Goal: Task Accomplishment & Management: Manage account settings

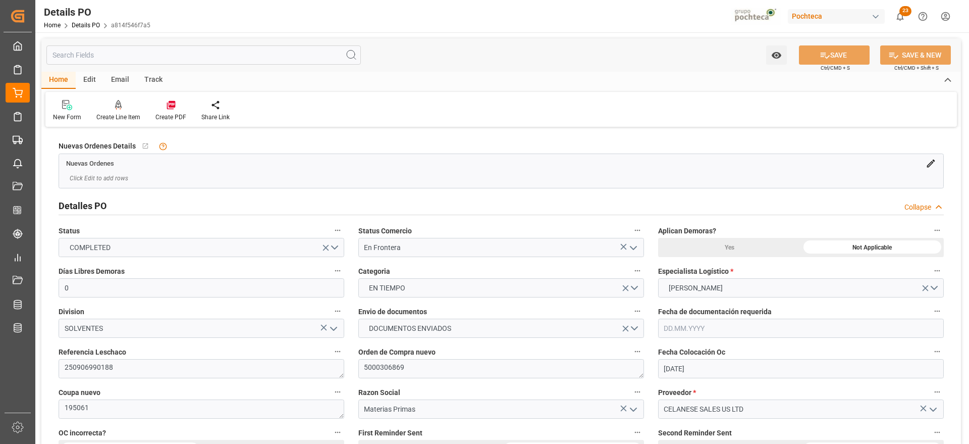
scroll to position [773, 0]
type input "0"
type input "30.07.2025"
type input "[DATE]"
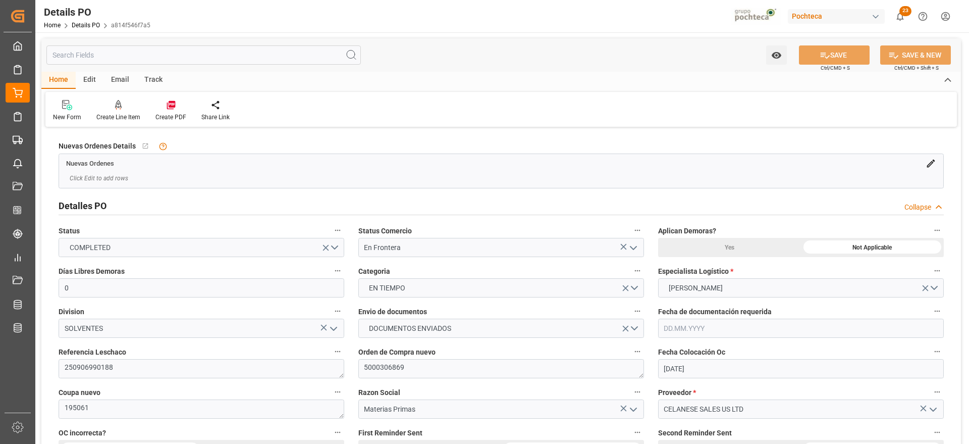
click at [635, 252] on icon "open menu" at bounding box center [634, 248] width 12 height 12
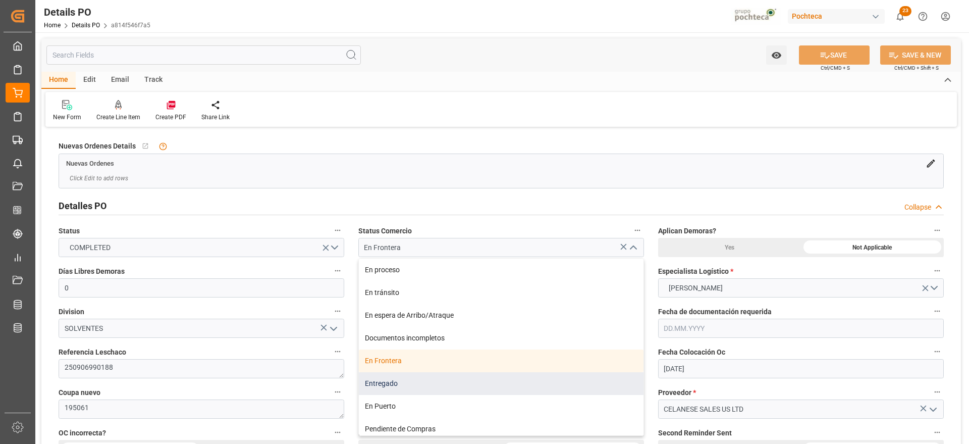
click at [389, 382] on div "Entregado" at bounding box center [501, 383] width 285 height 23
type input "Entregado"
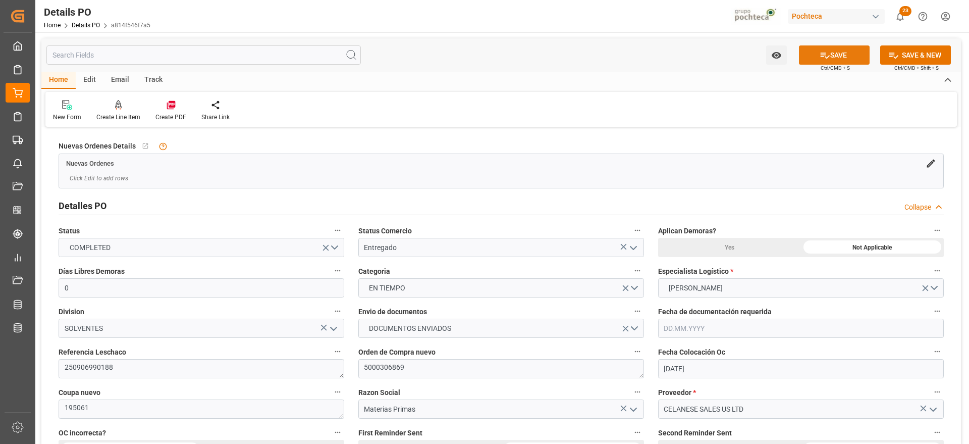
click at [849, 59] on button "SAVE" at bounding box center [834, 54] width 71 height 19
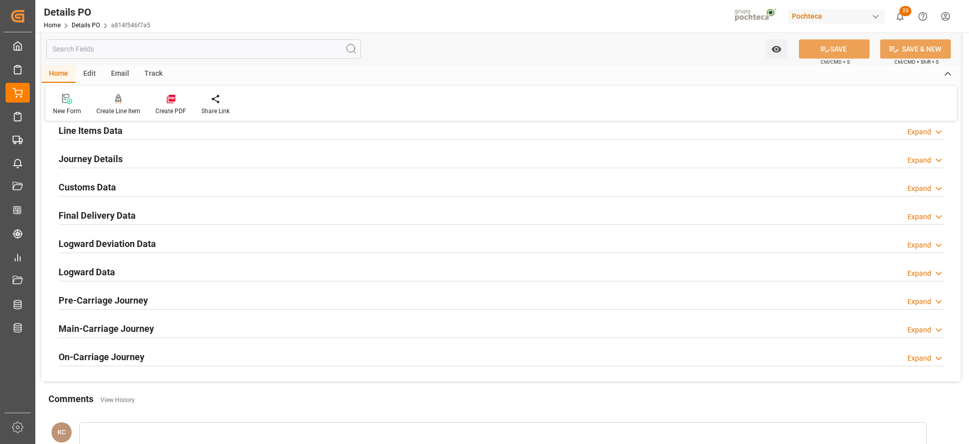
scroll to position [732, 0]
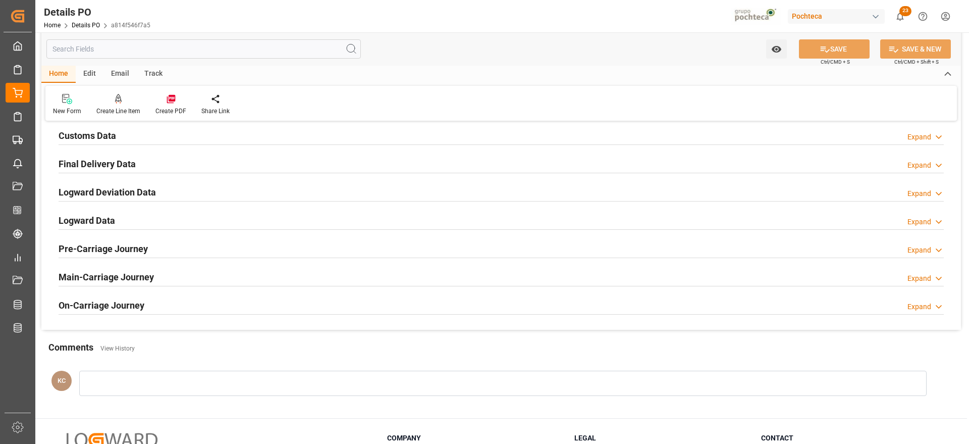
click at [102, 164] on h2 "Final Delivery Data" at bounding box center [97, 164] width 77 height 14
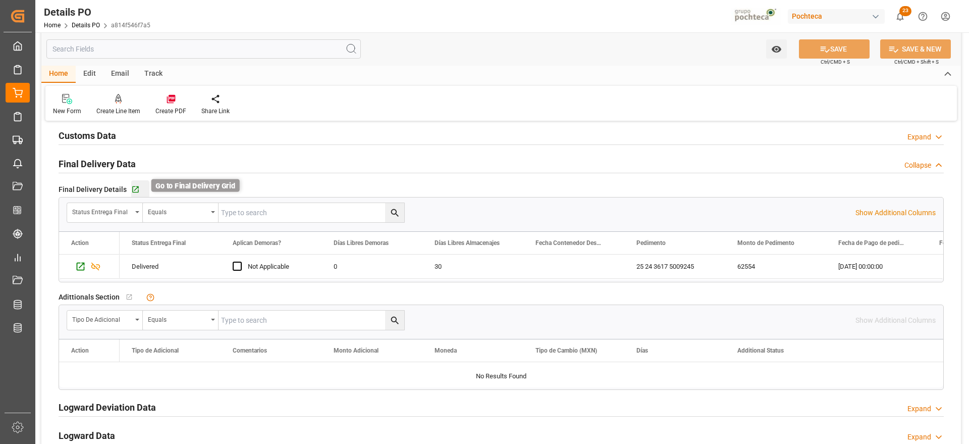
click at [135, 190] on icon "button" at bounding box center [135, 189] width 9 height 9
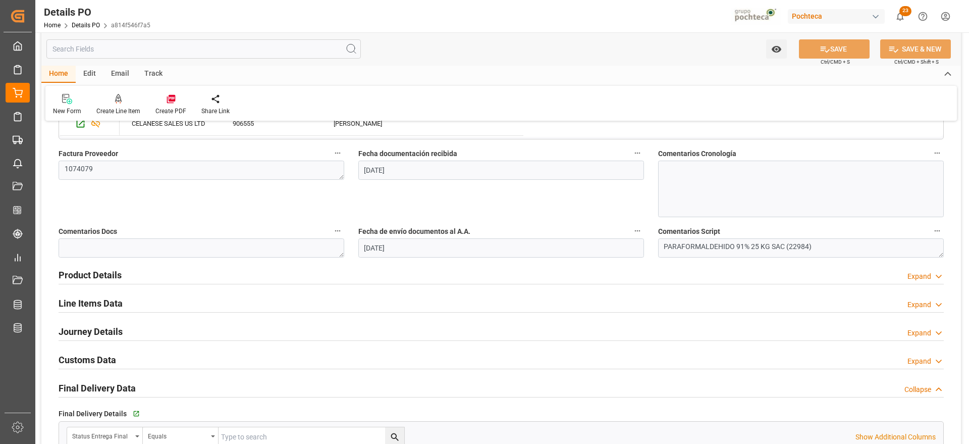
scroll to position [505, 0]
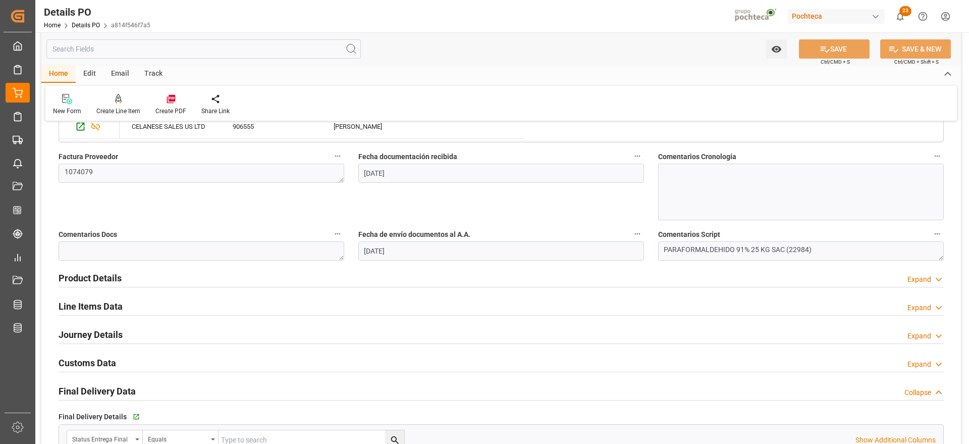
click at [109, 310] on h2 "Line Items Data" at bounding box center [91, 306] width 64 height 14
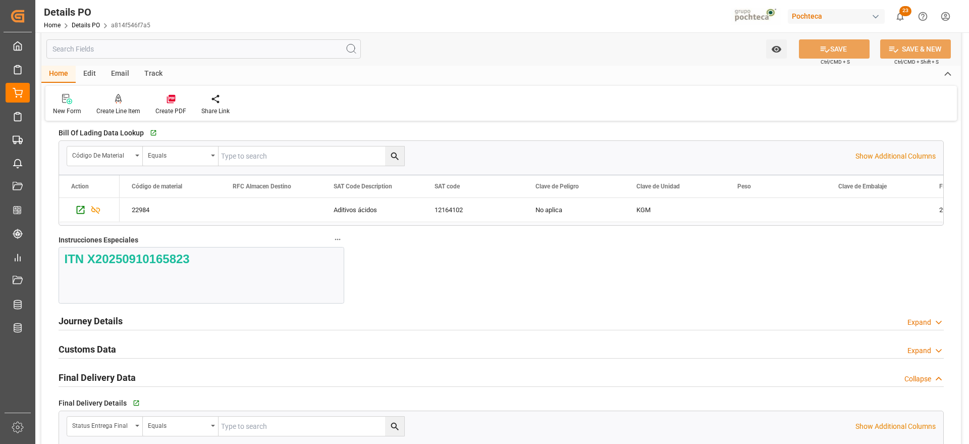
scroll to position [909, 0]
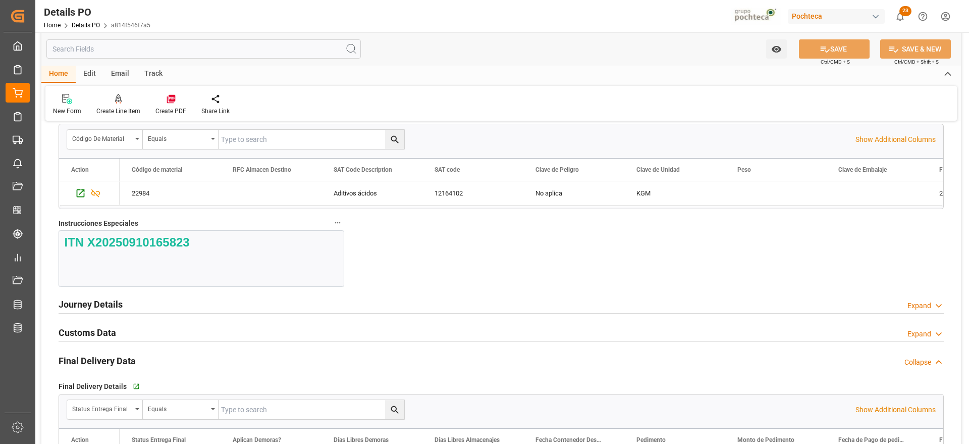
click at [101, 306] on h2 "Journey Details" at bounding box center [91, 304] width 64 height 14
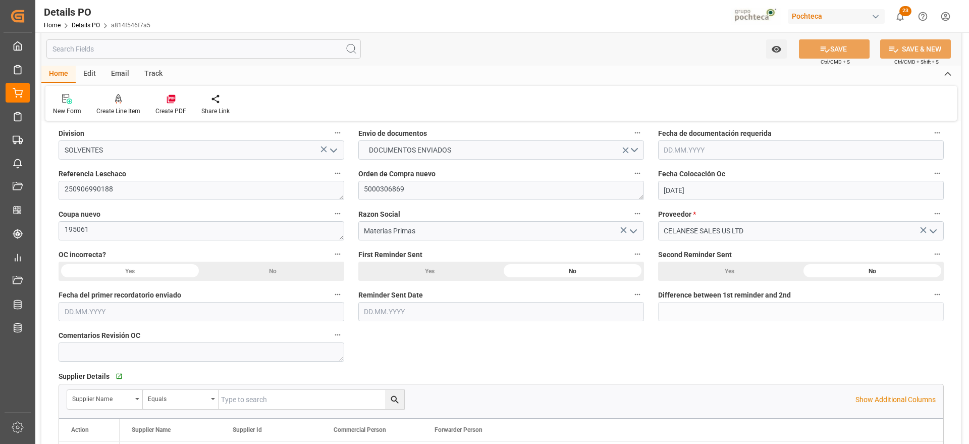
scroll to position [177, 0]
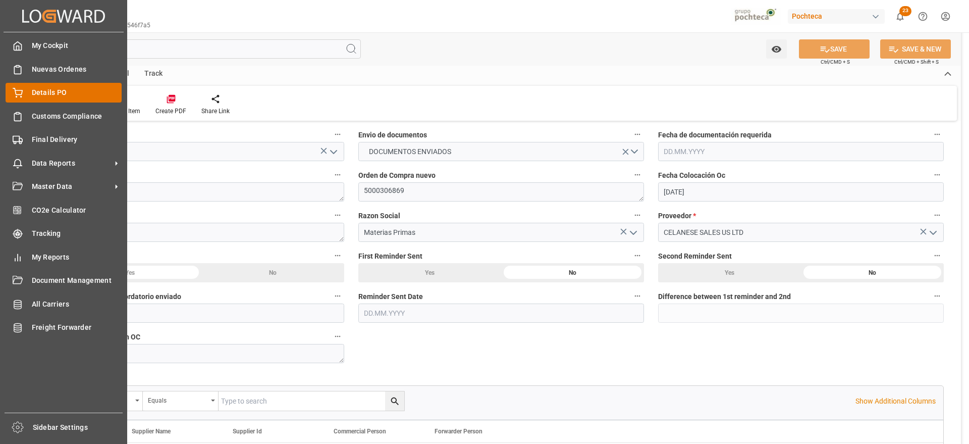
click at [32, 91] on span "Details PO" at bounding box center [77, 92] width 90 height 11
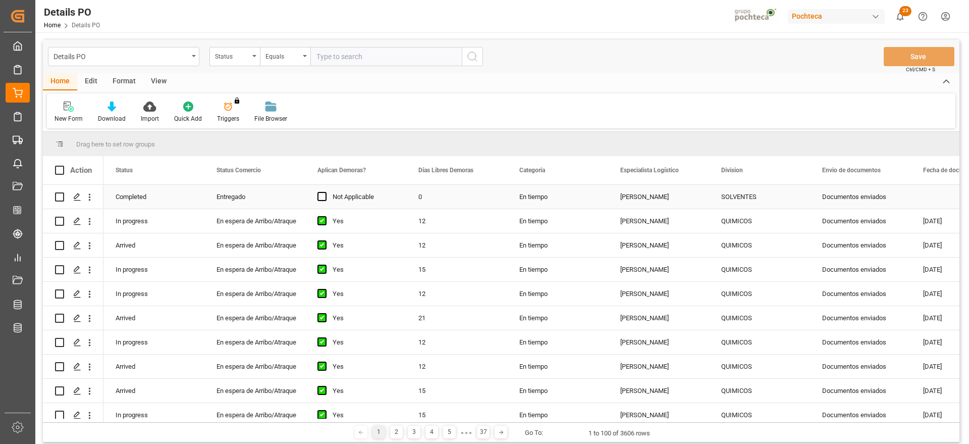
click at [745, 194] on div "SOLVENTES" at bounding box center [760, 196] width 77 height 23
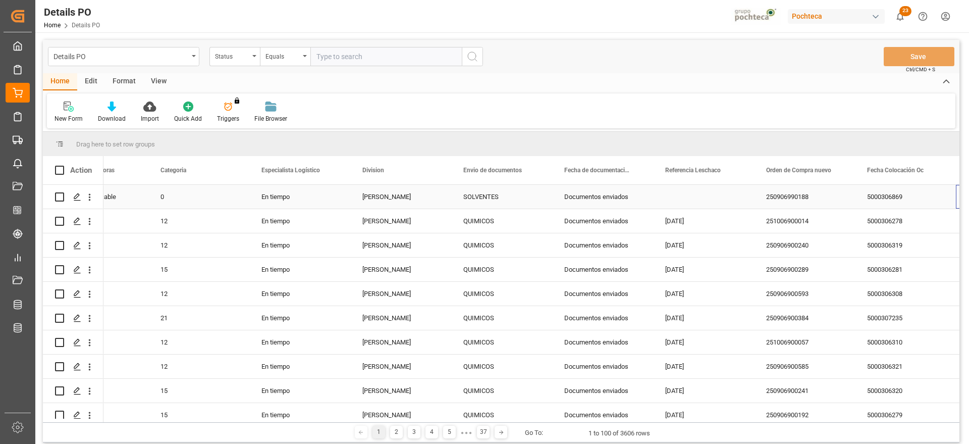
scroll to position [0, 359]
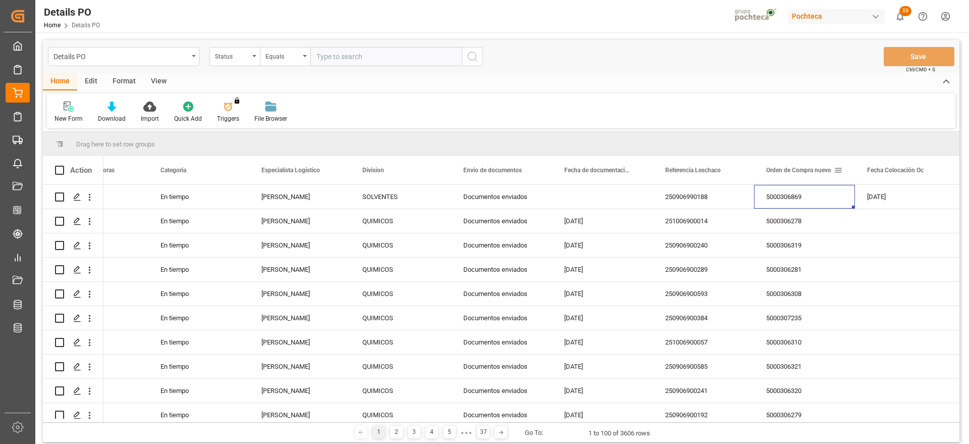
click at [841, 171] on span at bounding box center [838, 170] width 9 height 9
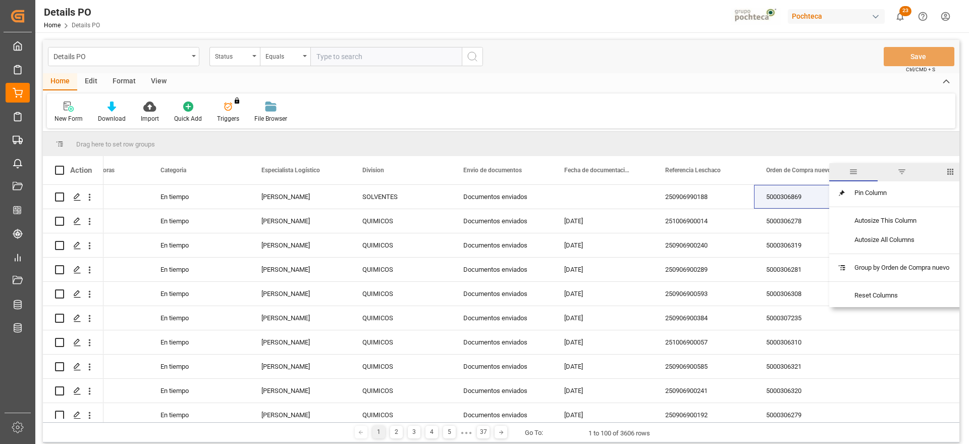
click at [903, 170] on span "filter" at bounding box center [902, 171] width 9 height 9
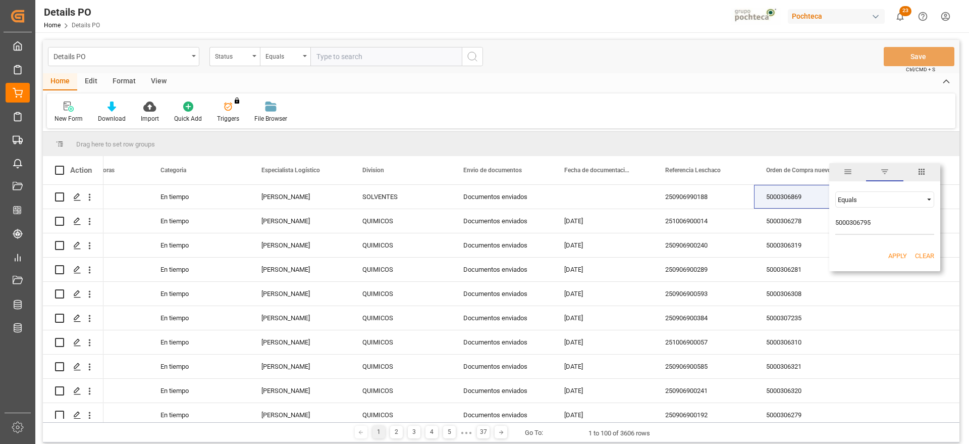
type input "5000306795"
click at [904, 255] on button "Apply" at bounding box center [898, 256] width 19 height 10
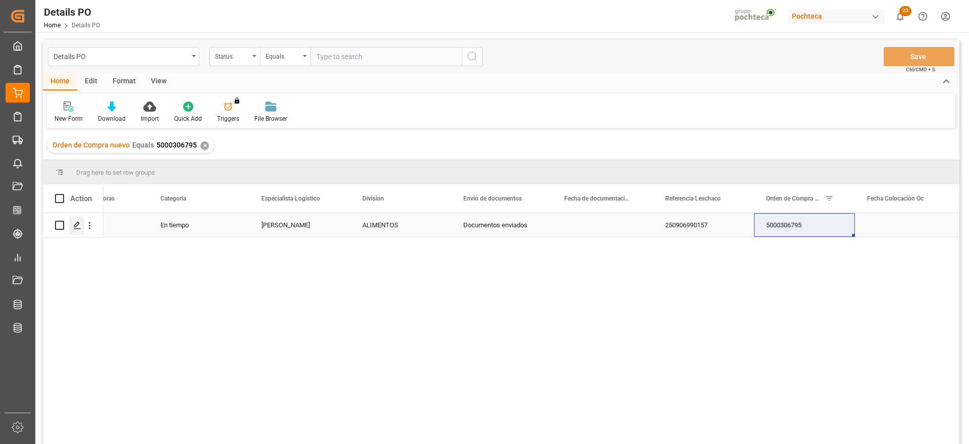
click at [78, 224] on polygon "Press SPACE to select this row." at bounding box center [76, 224] width 5 height 5
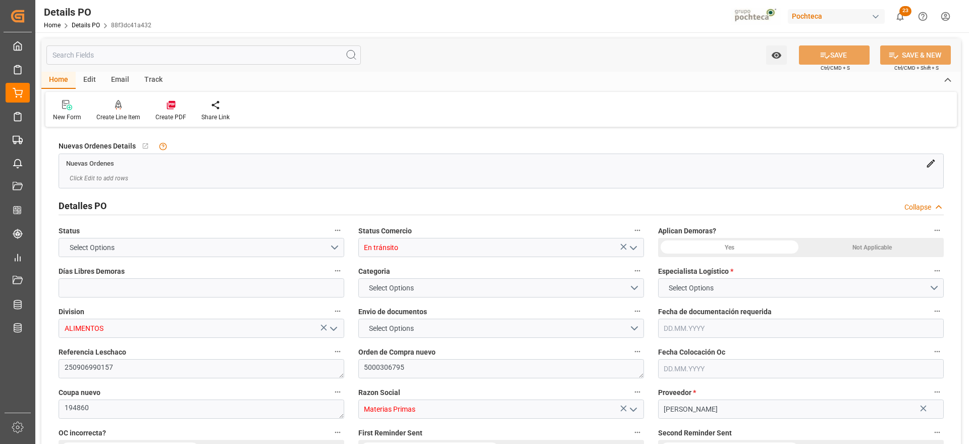
type input "0"
type input "10.09.2025"
click at [633, 247] on icon "open menu" at bounding box center [634, 248] width 12 height 12
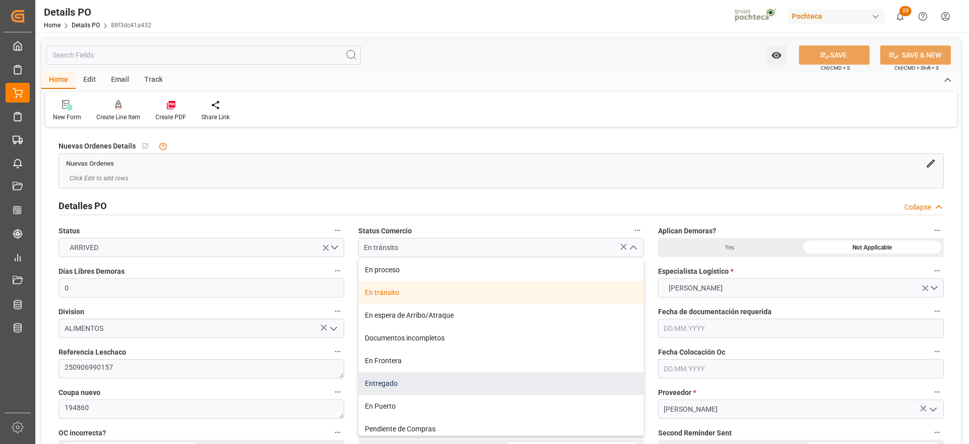
click at [388, 382] on div "Entregado" at bounding box center [501, 383] width 285 height 23
type input "Entregado"
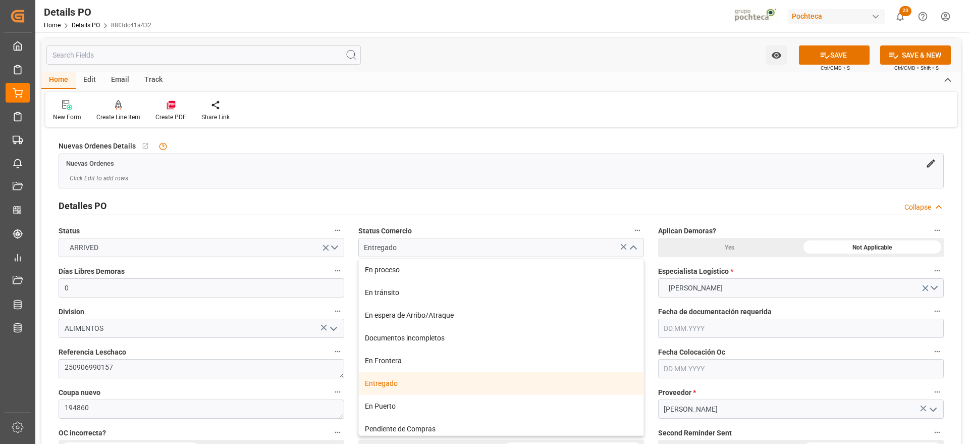
click at [887, 194] on div "Detalles PO Collapse" at bounding box center [502, 206] width 900 height 28
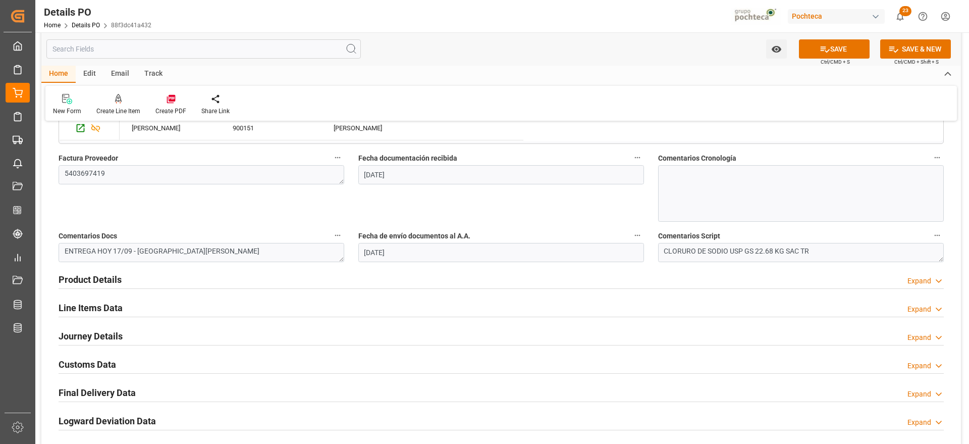
scroll to position [505, 0]
click at [116, 279] on h2 "Product Details" at bounding box center [90, 278] width 63 height 14
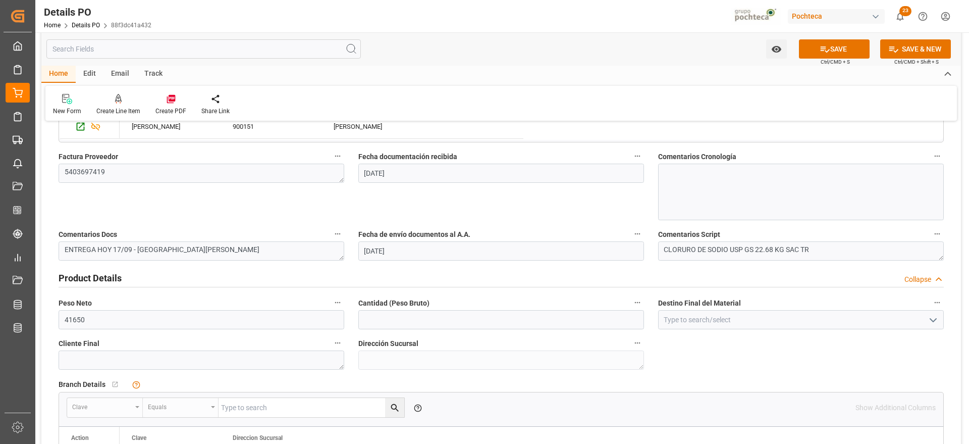
click at [935, 316] on icon "open menu" at bounding box center [934, 320] width 12 height 12
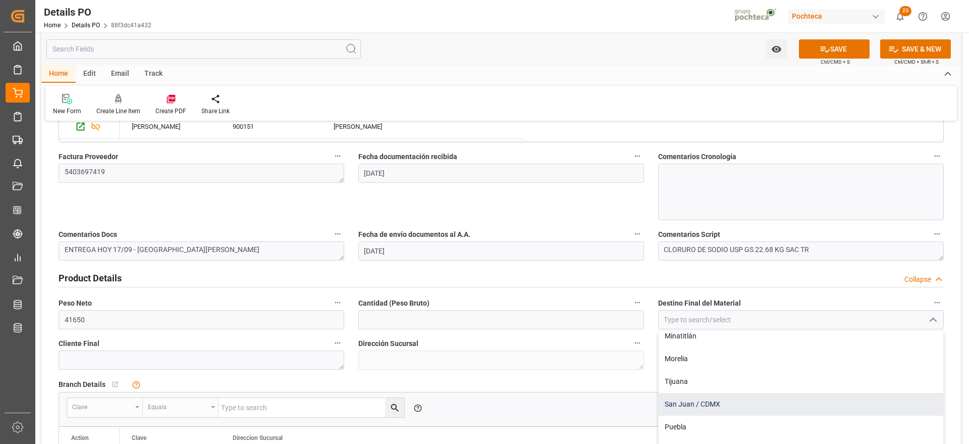
click at [724, 408] on div "San Juan / CDMX" at bounding box center [801, 404] width 285 height 23
type input "San Juan / CDMX"
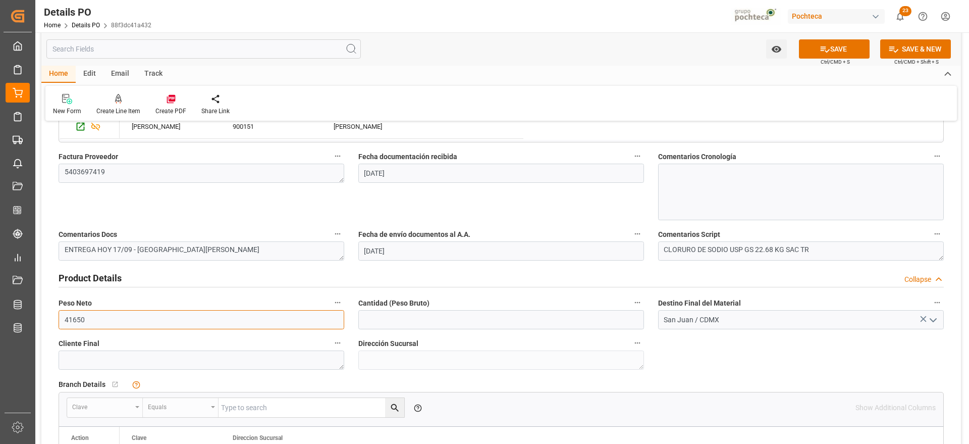
drag, startPoint x: 68, startPoint y: 317, endPoint x: 48, endPoint y: 316, distance: 20.3
click at [48, 316] on div "Nuevas Ordenes Details   No child Object linked Nuevas Ordenes Click Edit to ad…" at bounding box center [501, 185] width 920 height 1120
click at [413, 320] on input "text" at bounding box center [501, 319] width 286 height 19
paste input "41650"
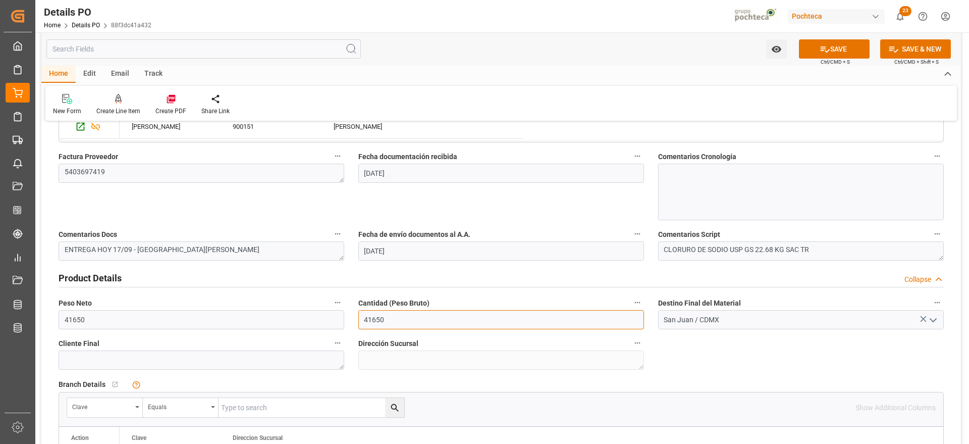
type input "41650"
click at [837, 378] on div "Branch Details   No child Object linked" at bounding box center [502, 384] width 886 height 15
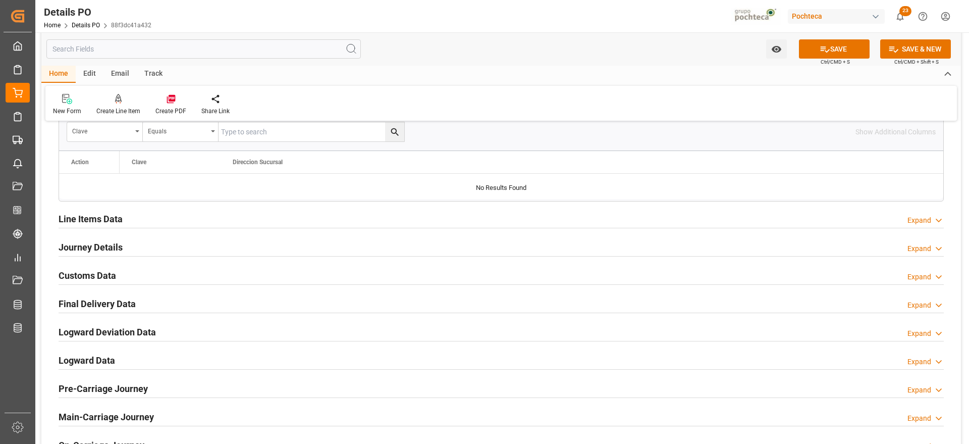
scroll to position [783, 0]
click at [99, 243] on h2 "Journey Details" at bounding box center [91, 245] width 64 height 14
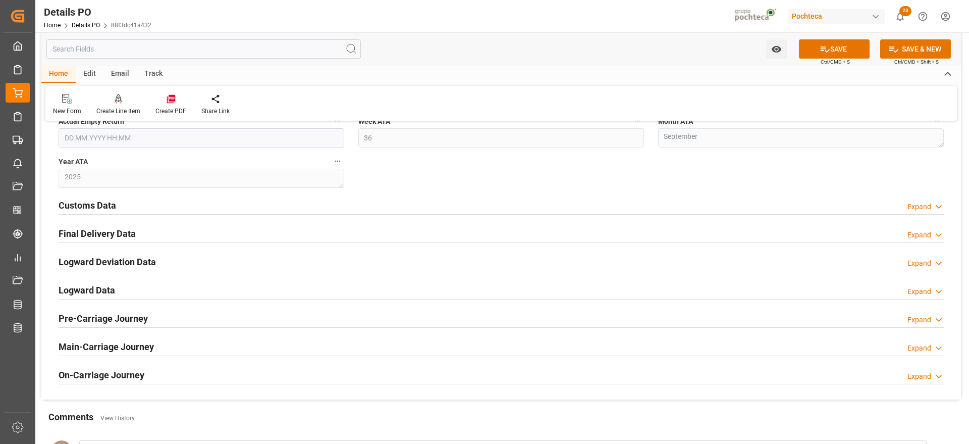
scroll to position [1262, 0]
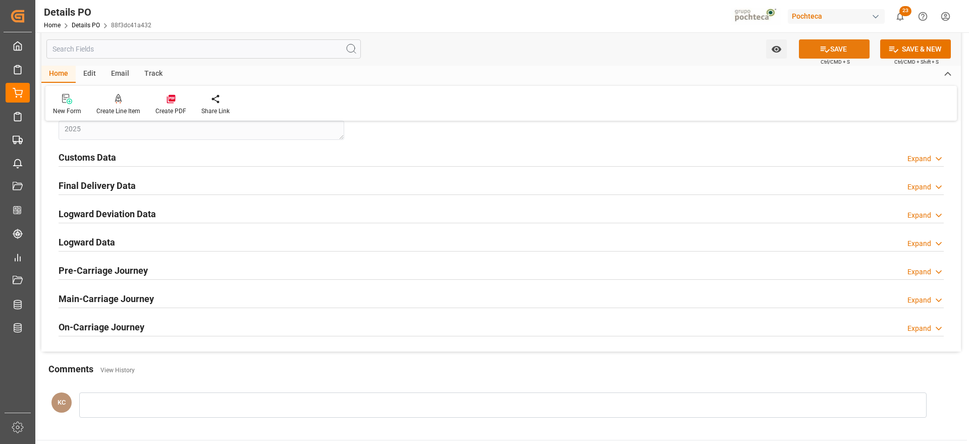
click at [844, 52] on button "SAVE" at bounding box center [834, 48] width 71 height 19
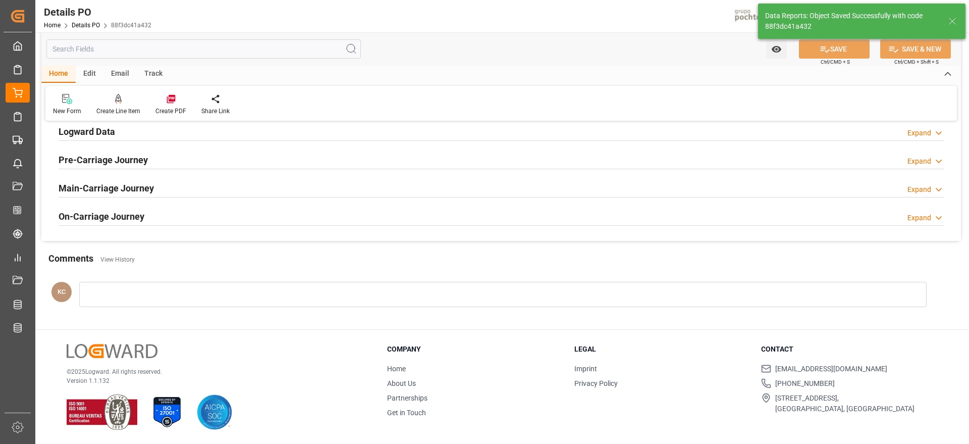
scroll to position [710, 0]
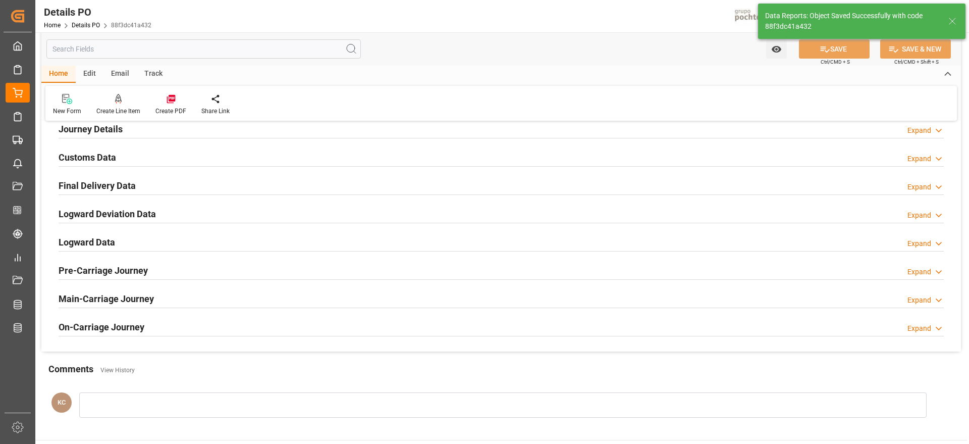
click at [123, 182] on h2 "Final Delivery Data" at bounding box center [97, 186] width 77 height 14
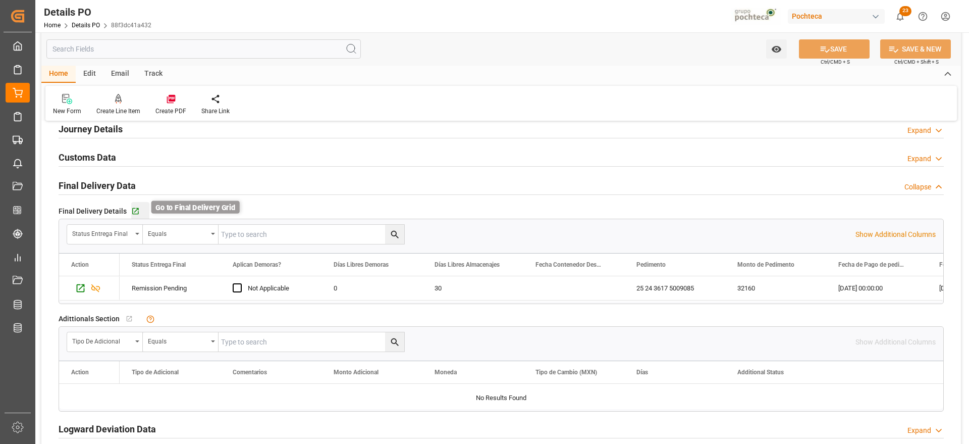
click at [136, 214] on icon "button" at bounding box center [135, 211] width 7 height 7
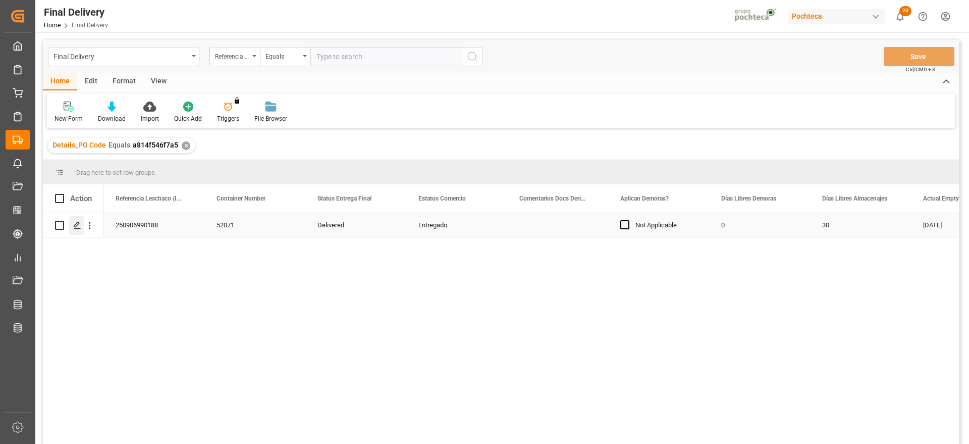
click at [78, 226] on icon "Press SPACE to select this row." at bounding box center [77, 225] width 8 height 8
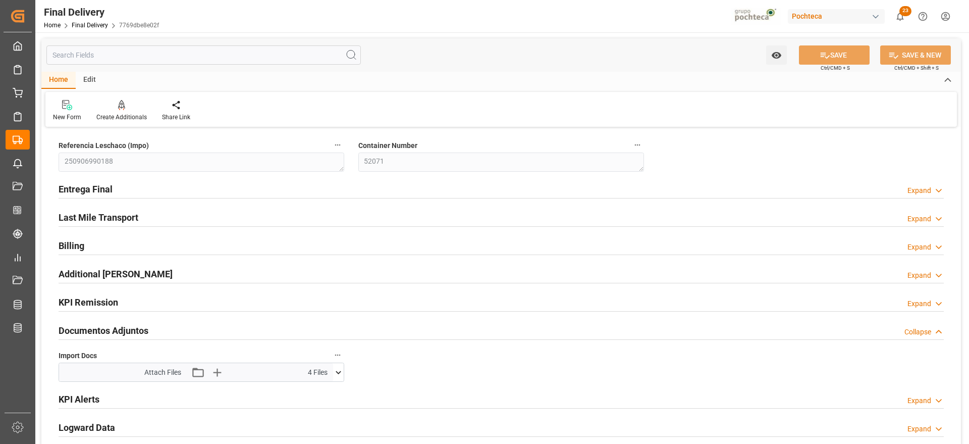
type input "0"
type input "30"
type input "62554"
type input "19.09.2025"
type input "[DATE]"
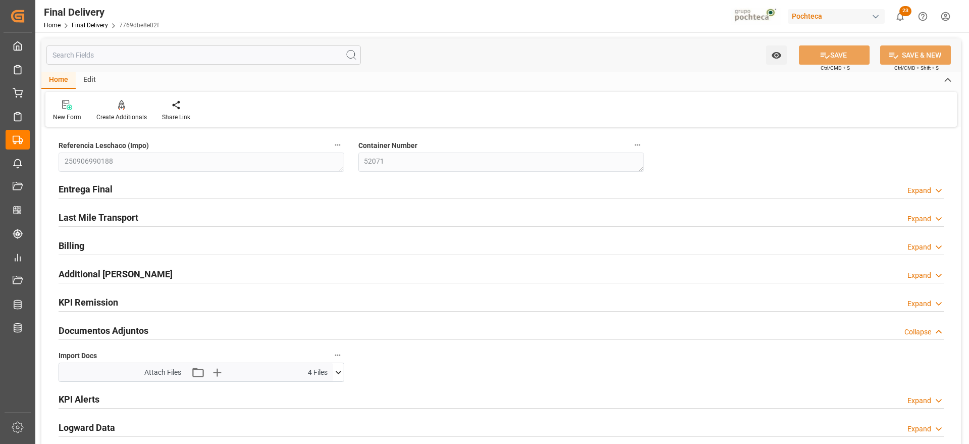
type input "17.09.2025 00:00"
type input "[DATE]"
type input "19.09.2025"
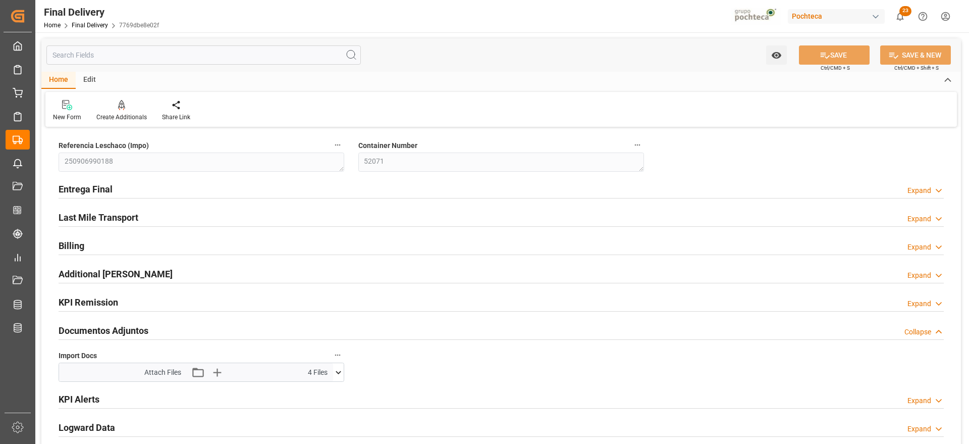
type input "19.09.2025"
click at [95, 301] on h2 "KPI Remission" at bounding box center [89, 302] width 60 height 14
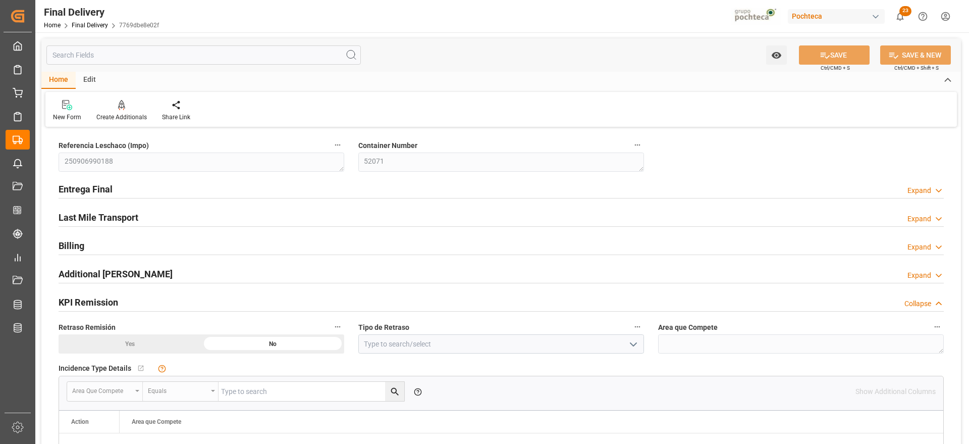
click at [99, 188] on h2 "Entrega Final" at bounding box center [86, 189] width 54 height 14
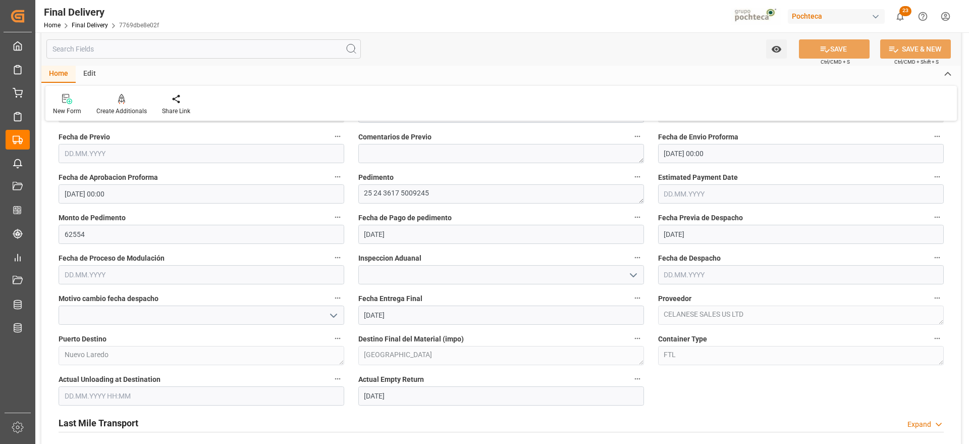
scroll to position [555, 0]
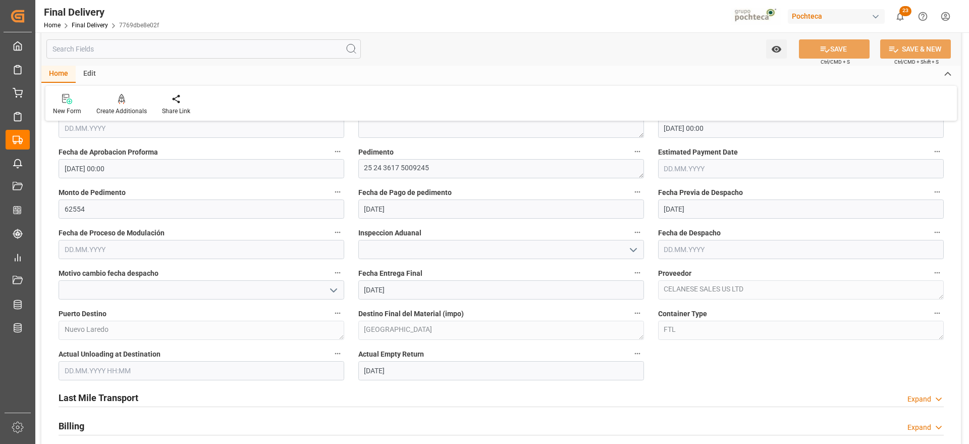
click at [632, 249] on polyline "open menu" at bounding box center [634, 249] width 6 height 3
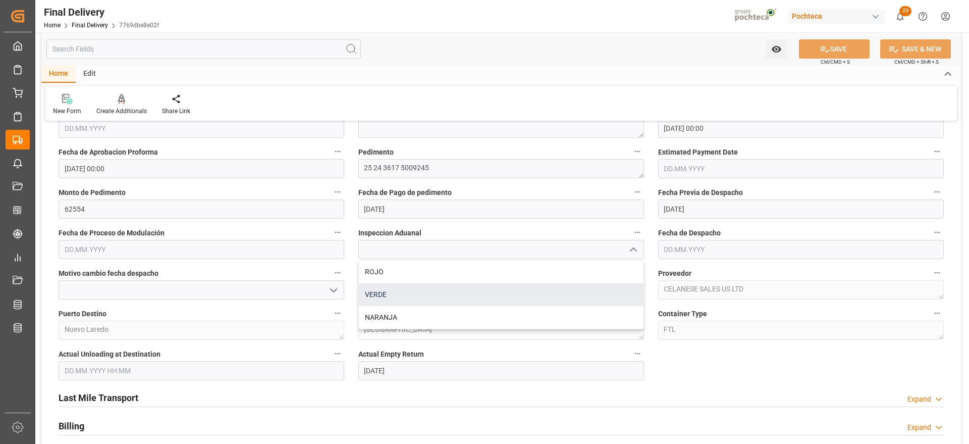
click at [407, 296] on div "VERDE" at bounding box center [501, 294] width 285 height 23
type input "VERDE"
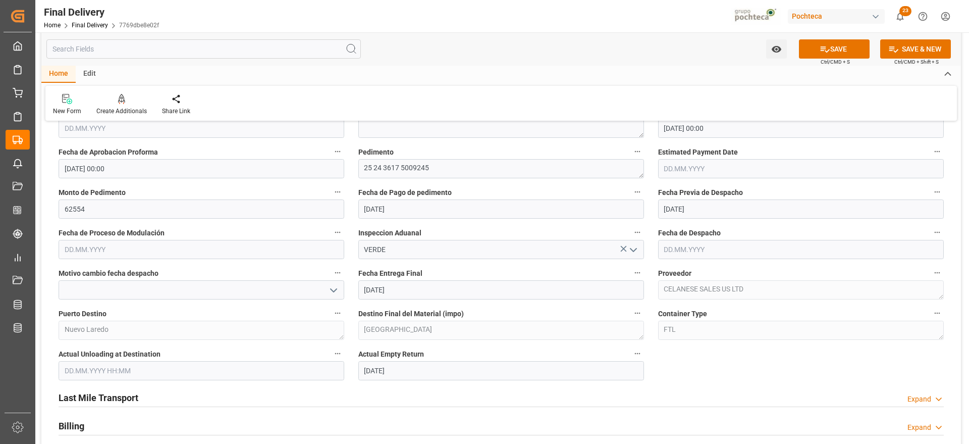
click at [679, 253] on input "text" at bounding box center [801, 249] width 286 height 19
click at [734, 352] on span "18" at bounding box center [730, 349] width 7 height 7
type input "[DATE]"
click at [119, 404] on h2 "Last Mile Transport" at bounding box center [99, 398] width 80 height 14
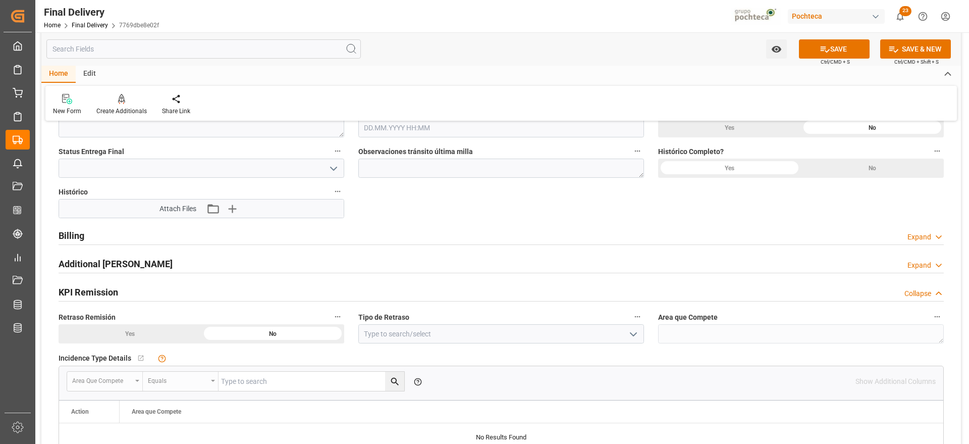
scroll to position [985, 0]
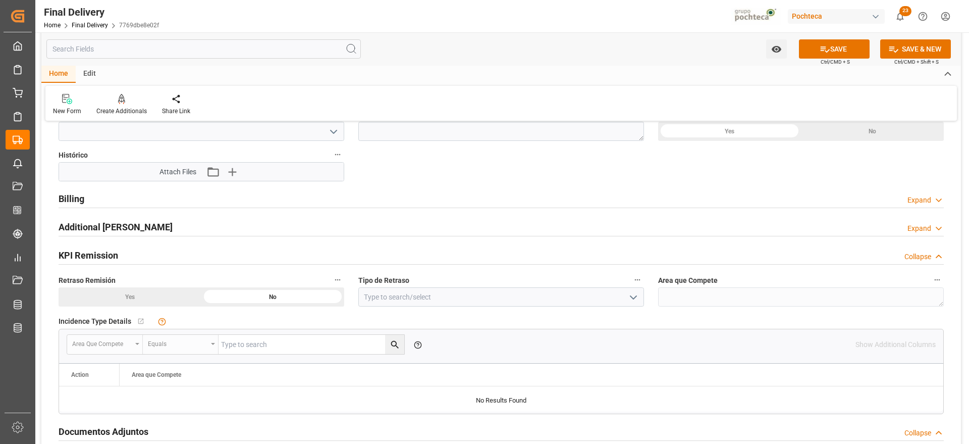
click at [68, 202] on h2 "Billing" at bounding box center [72, 199] width 26 height 14
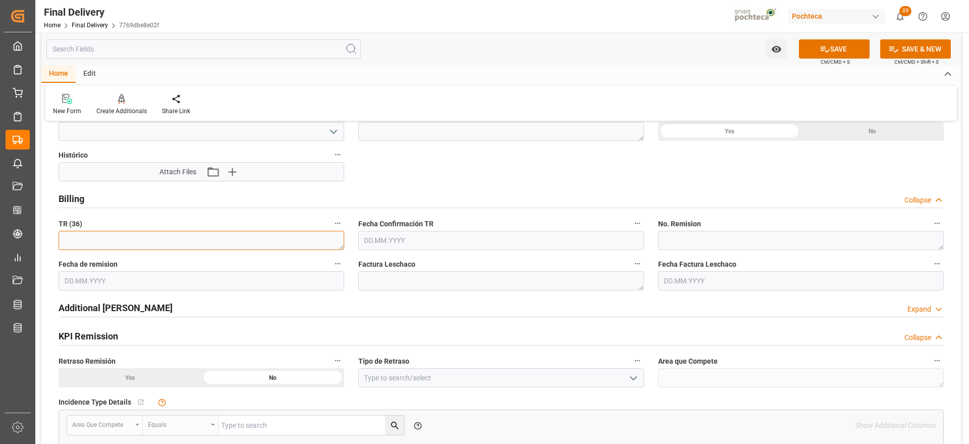
click at [172, 238] on textarea at bounding box center [202, 240] width 286 height 19
paste textarea "3600470208"
type textarea "3600470208"
click at [675, 238] on textarea at bounding box center [801, 240] width 286 height 19
paste textarea "89295344"
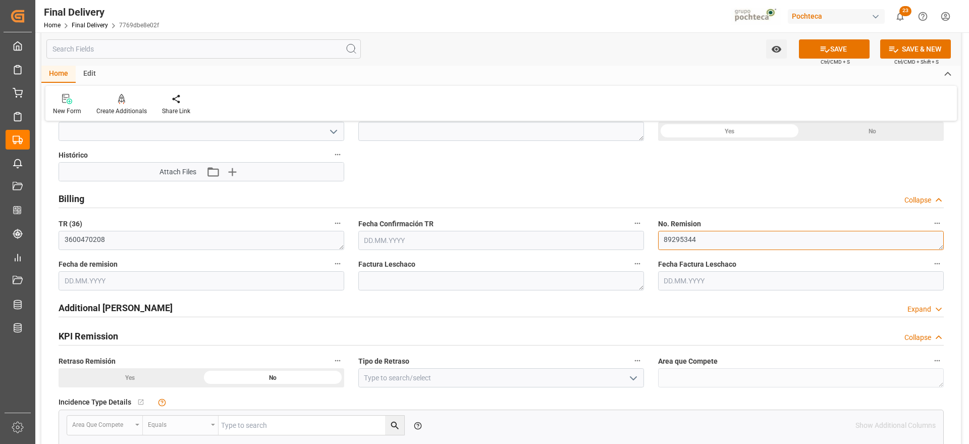
type textarea "89295344"
click at [138, 279] on input "text" at bounding box center [202, 280] width 286 height 19
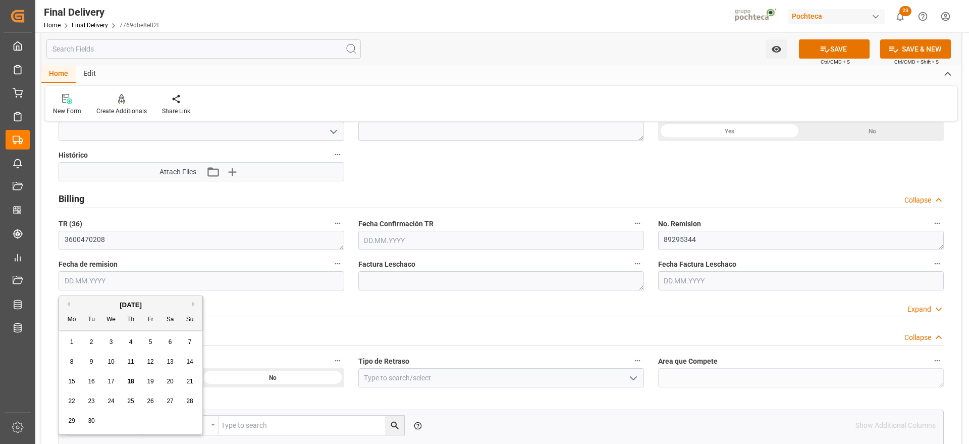
click at [87, 301] on div "[DATE]" at bounding box center [130, 305] width 143 height 10
click at [129, 381] on span "18" at bounding box center [130, 381] width 7 height 7
type input "[DATE]"
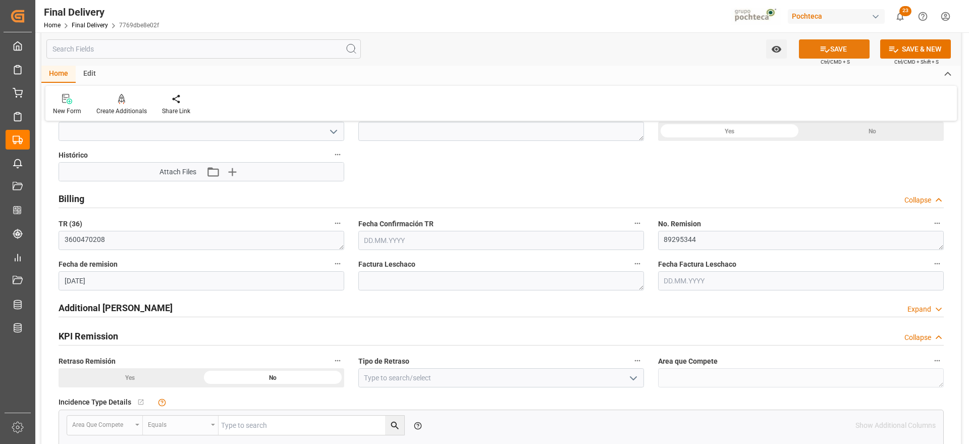
click at [841, 53] on button "SAVE" at bounding box center [834, 48] width 71 height 19
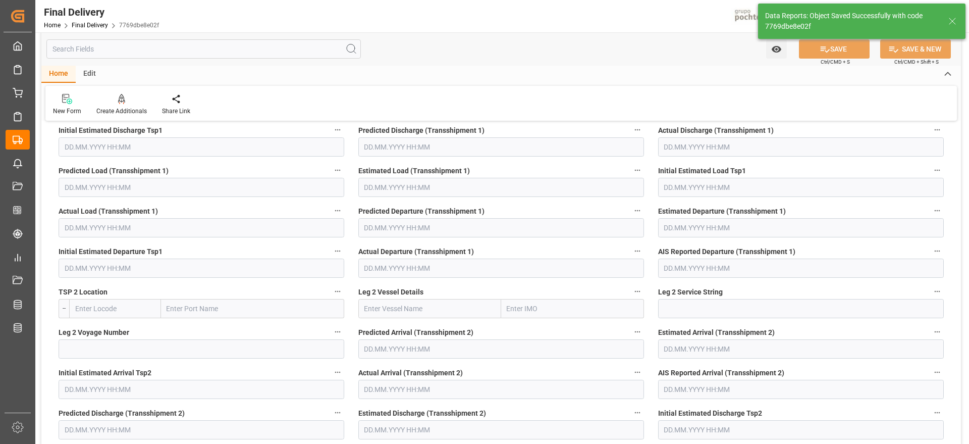
scroll to position [47, 0]
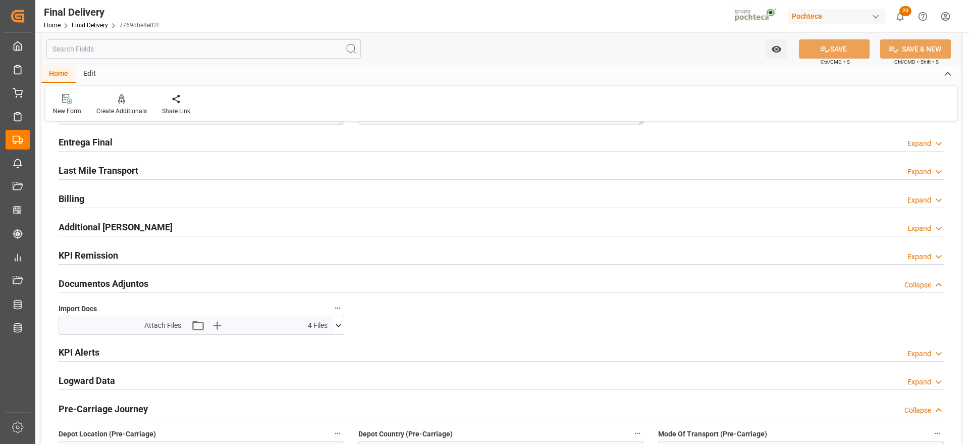
click at [95, 142] on h2 "Entrega Final" at bounding box center [86, 142] width 54 height 14
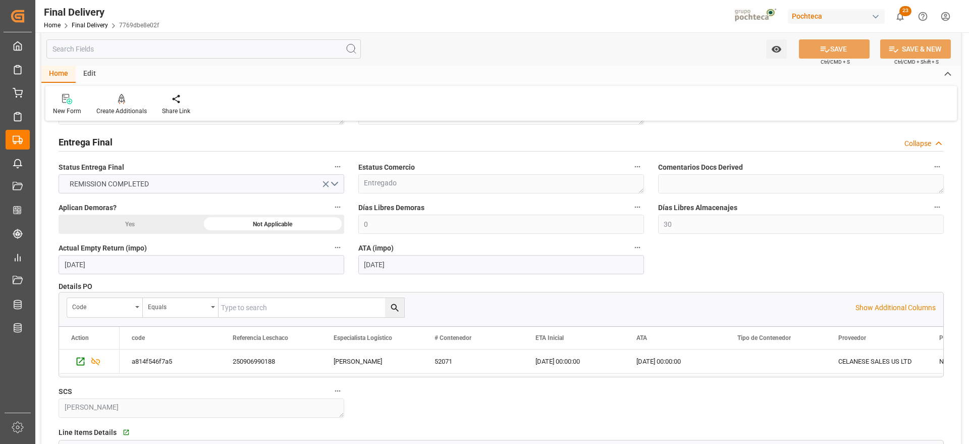
scroll to position [783, 0]
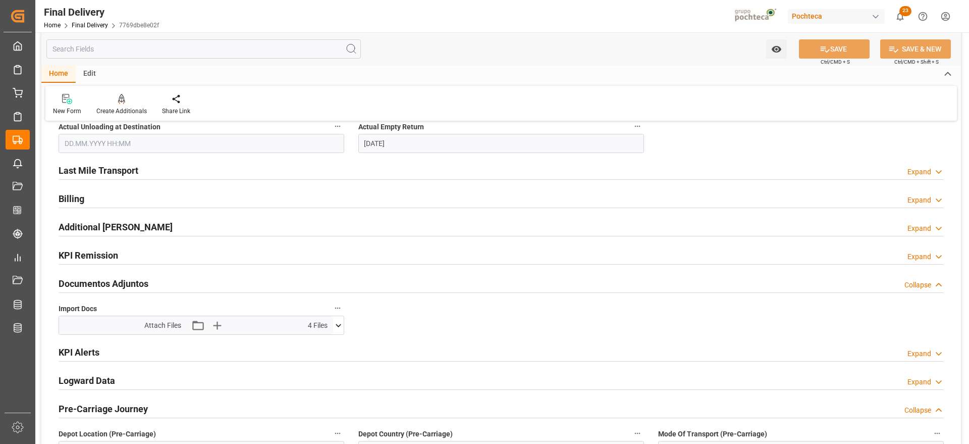
click at [77, 195] on h2 "Billing" at bounding box center [72, 199] width 26 height 14
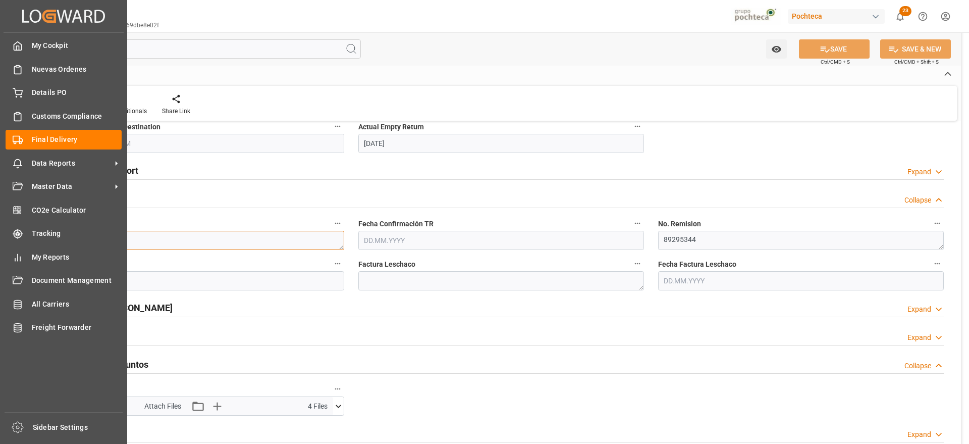
drag, startPoint x: 105, startPoint y: 241, endPoint x: 0, endPoint y: 254, distance: 105.8
click at [0, 254] on div "Created by potrace 1.15, written by Peter Selinger 2001-2017 Created by potrace…" at bounding box center [484, 222] width 969 height 444
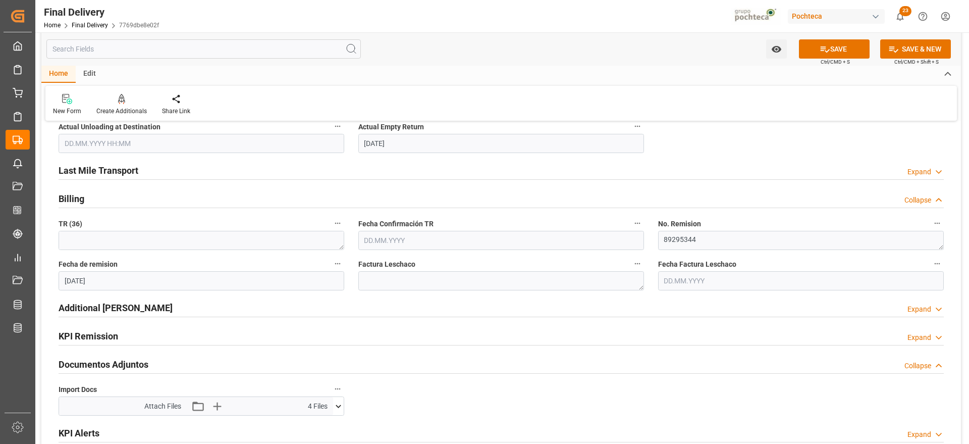
click at [74, 285] on input "[DATE]" at bounding box center [202, 280] width 286 height 19
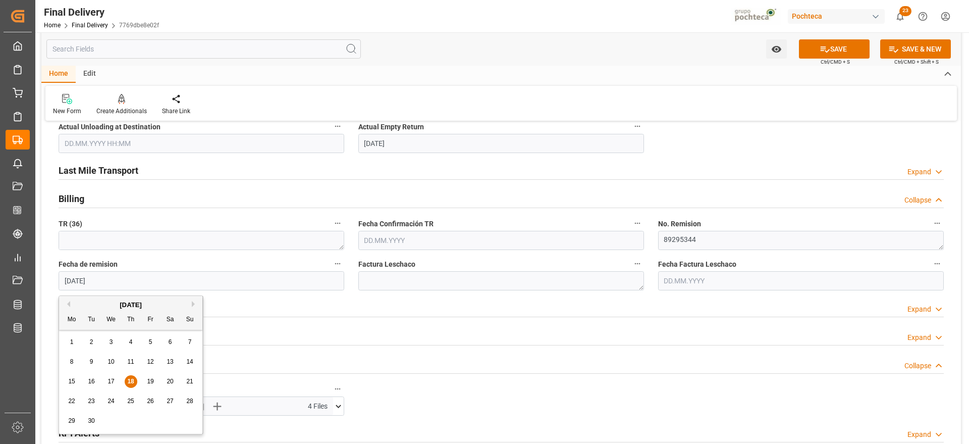
click at [126, 278] on input "[DATE]" at bounding box center [202, 280] width 286 height 19
drag, startPoint x: 107, startPoint y: 276, endPoint x: 59, endPoint y: 279, distance: 48.1
click at [59, 279] on input "[DATE]" at bounding box center [202, 280] width 286 height 19
click at [697, 234] on textarea "89295344" at bounding box center [801, 240] width 286 height 19
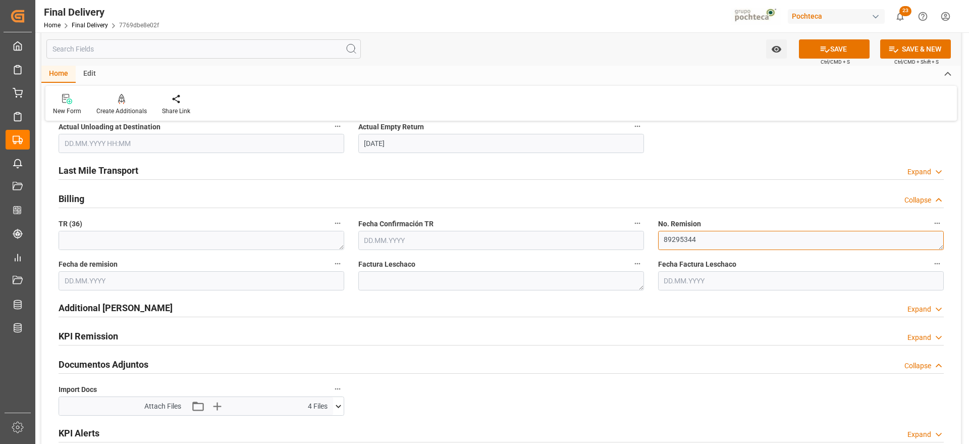
drag, startPoint x: 697, startPoint y: 235, endPoint x: 658, endPoint y: 238, distance: 39.0
click at [658, 238] on textarea "89295344" at bounding box center [801, 240] width 286 height 19
click at [836, 157] on div "Last Mile Transport Expand" at bounding box center [502, 171] width 900 height 28
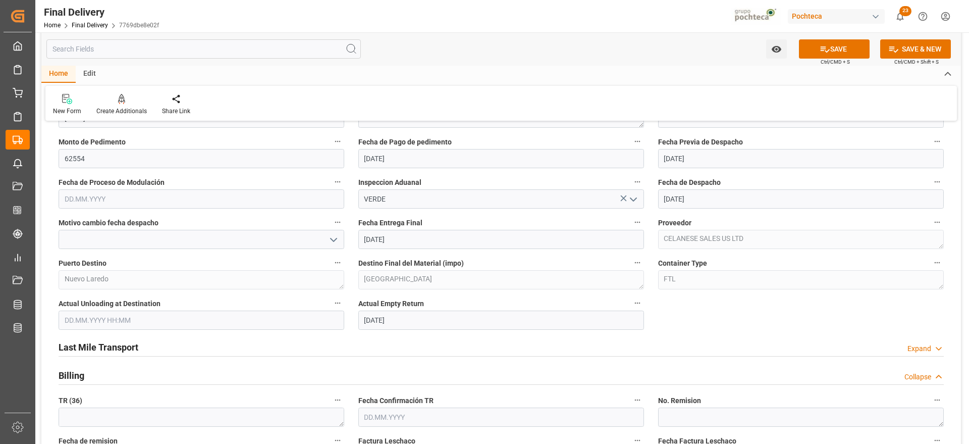
scroll to position [581, 0]
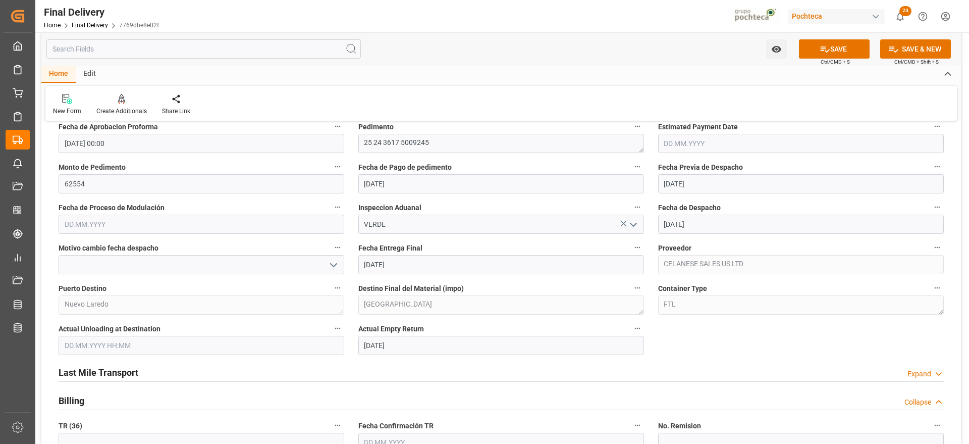
click at [632, 220] on icon "open menu" at bounding box center [634, 225] width 12 height 12
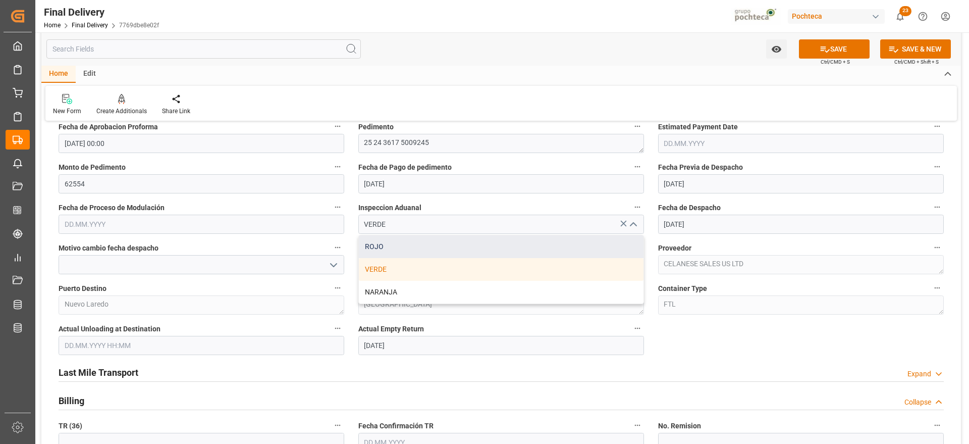
click at [405, 243] on div "ROJO" at bounding box center [501, 246] width 285 height 23
type input "ROJO"
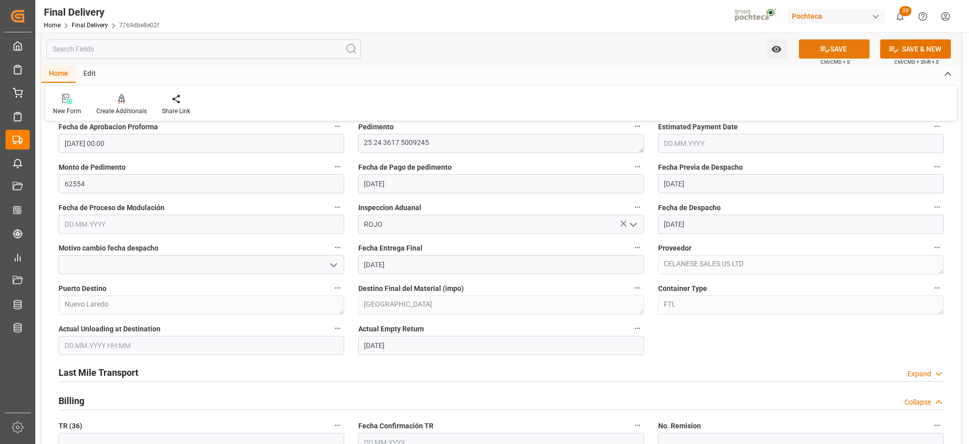
click at [838, 49] on button "SAVE" at bounding box center [834, 48] width 71 height 19
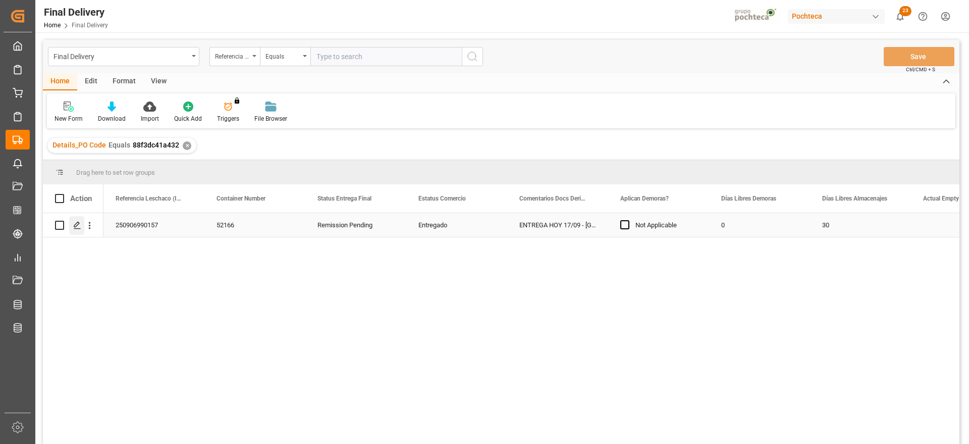
click at [77, 227] on icon "Press SPACE to select this row." at bounding box center [77, 225] width 8 height 8
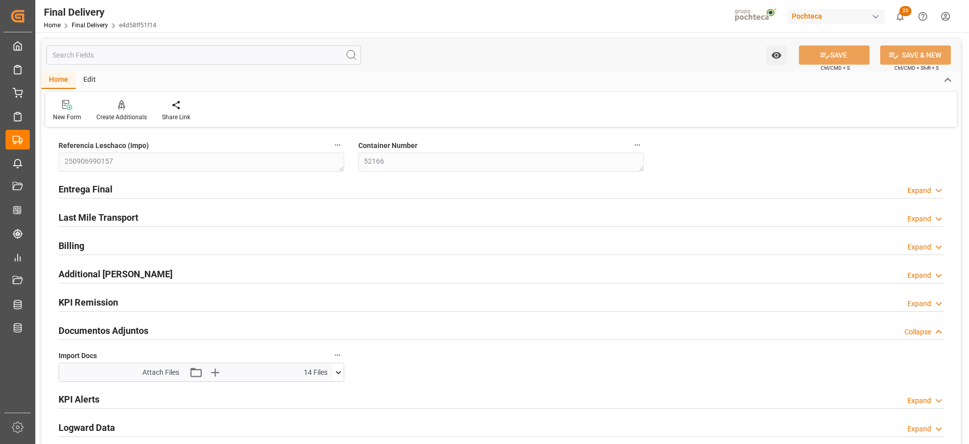
type input "[DATE]"
click at [80, 247] on h2 "Billing" at bounding box center [72, 246] width 26 height 14
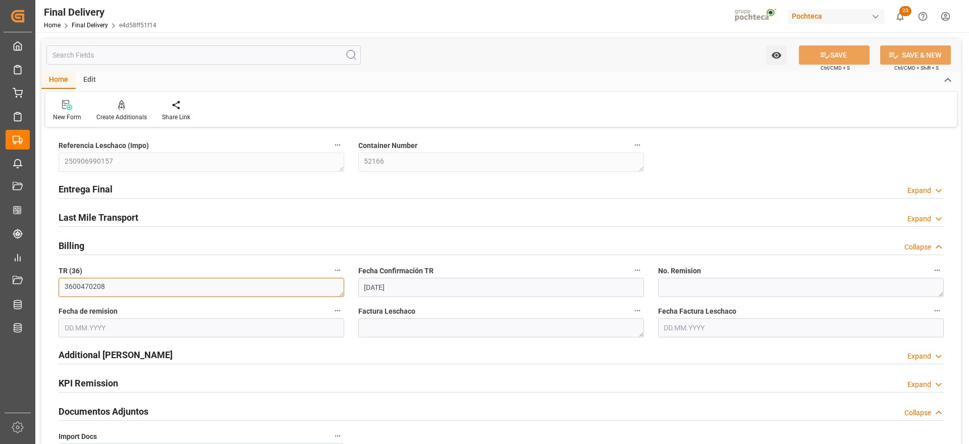
drag, startPoint x: 113, startPoint y: 286, endPoint x: 63, endPoint y: 288, distance: 50.0
click at [63, 288] on textarea "3600470208" at bounding box center [202, 287] width 286 height 19
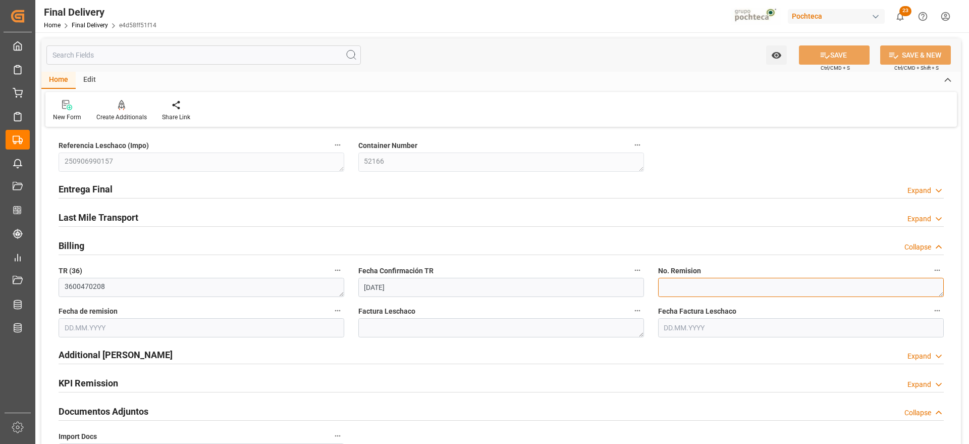
click at [689, 288] on textarea at bounding box center [801, 287] width 286 height 19
paste textarea "89295344"
type textarea "89295344"
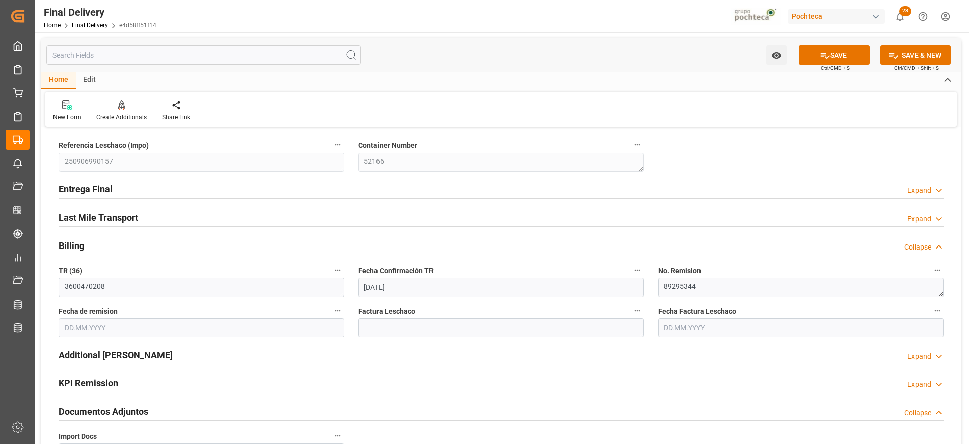
click at [217, 327] on input "text" at bounding box center [202, 327] width 286 height 19
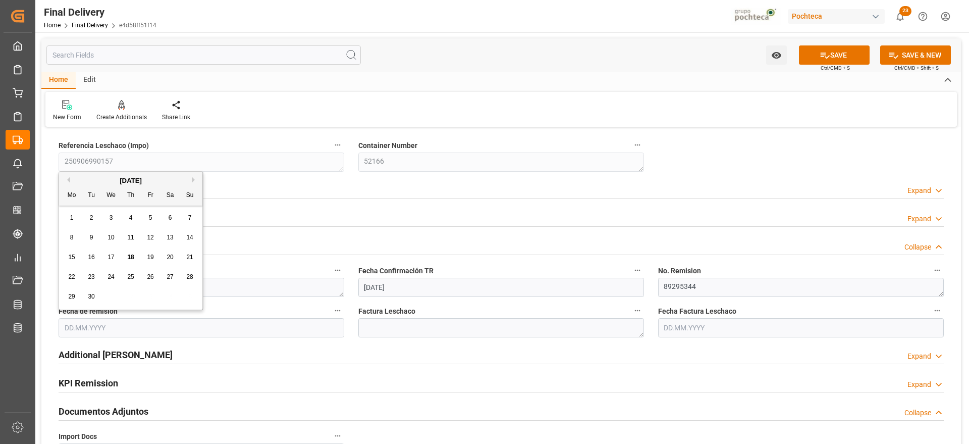
click at [88, 181] on div "[DATE]" at bounding box center [130, 181] width 143 height 10
click at [131, 254] on span "18" at bounding box center [130, 256] width 7 height 7
type input "[DATE]"
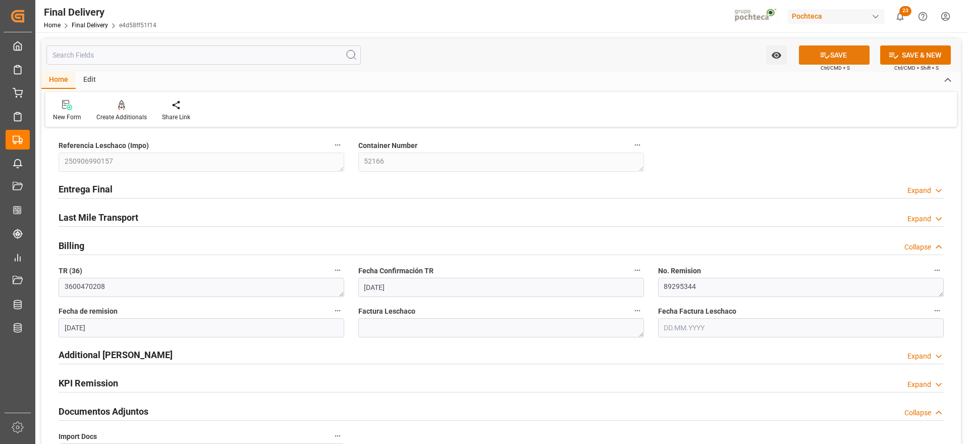
click at [849, 62] on button "SAVE" at bounding box center [834, 54] width 71 height 19
